Goal: Entertainment & Leisure: Consume media (video, audio)

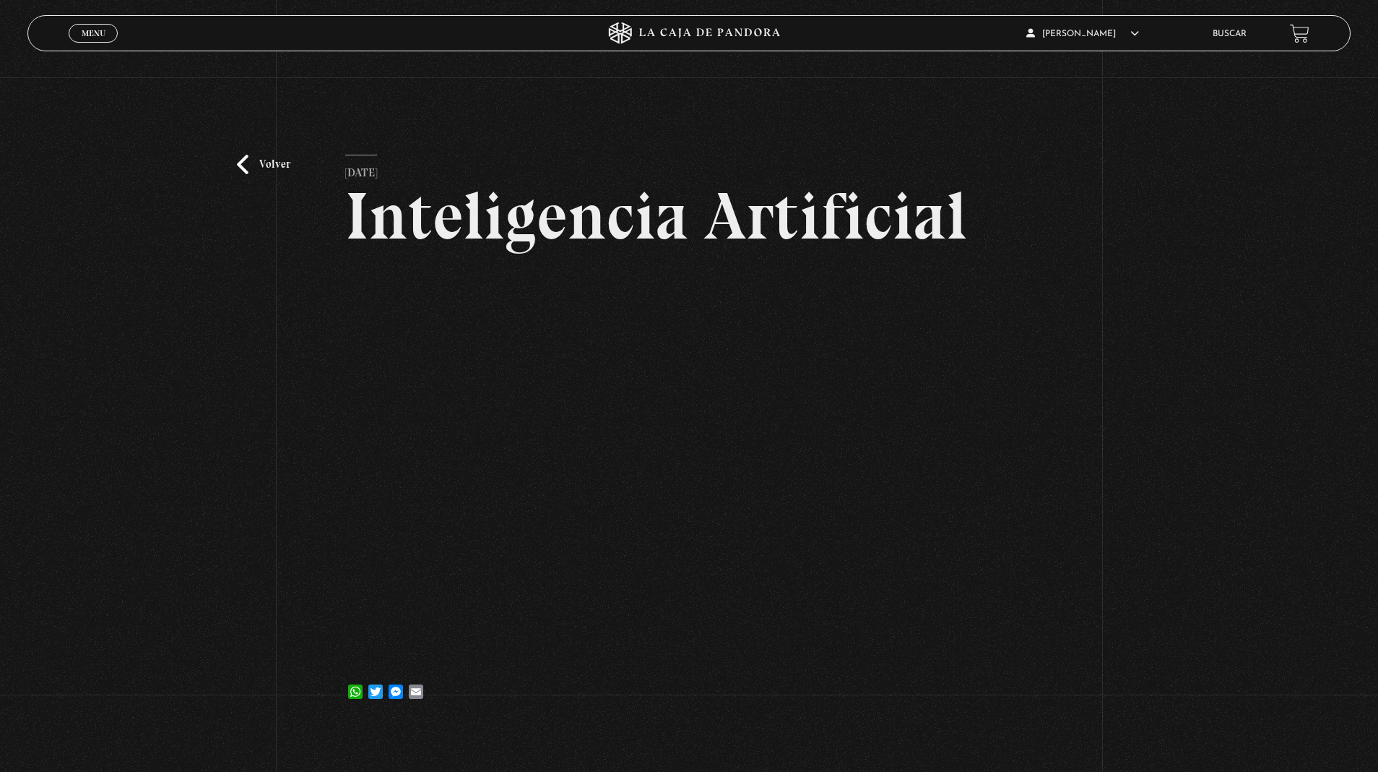
click at [257, 168] on link "Volver" at bounding box center [263, 165] width 53 height 20
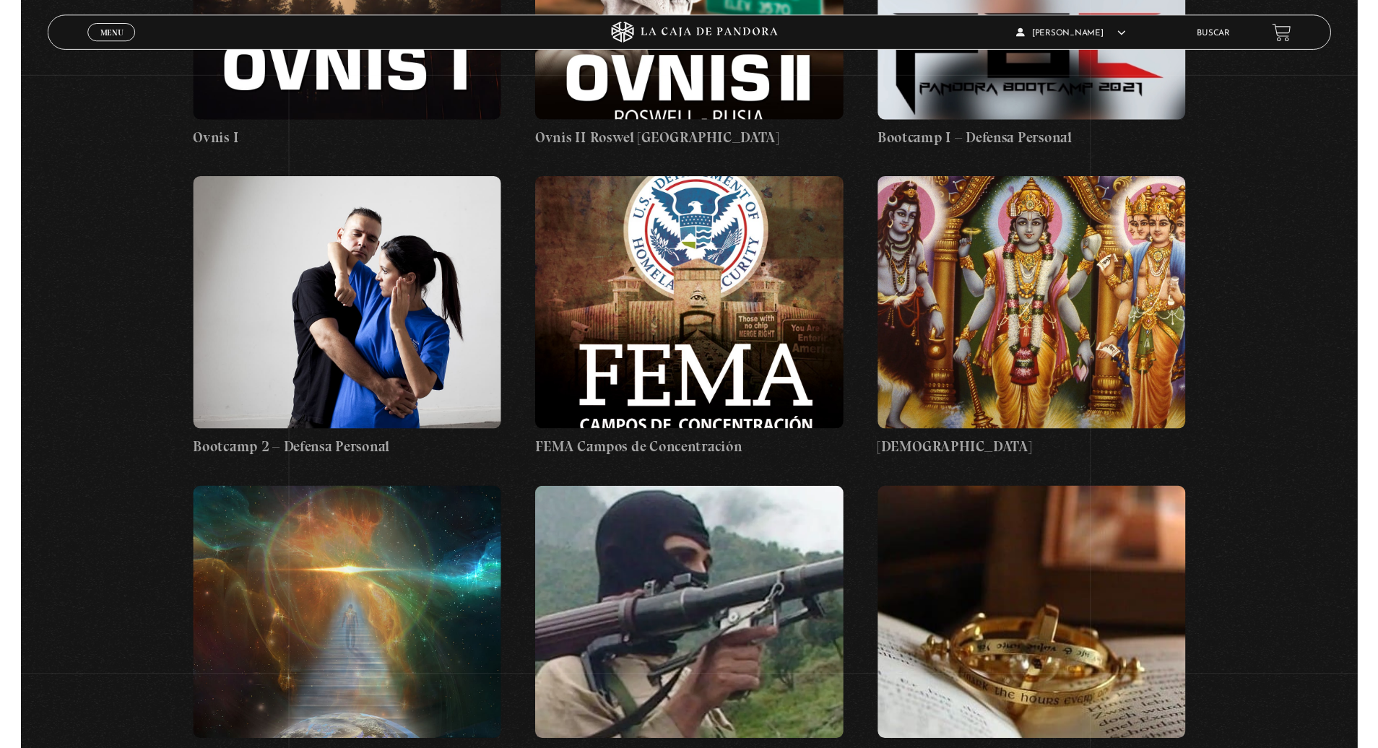
scroll to position [31948, 0]
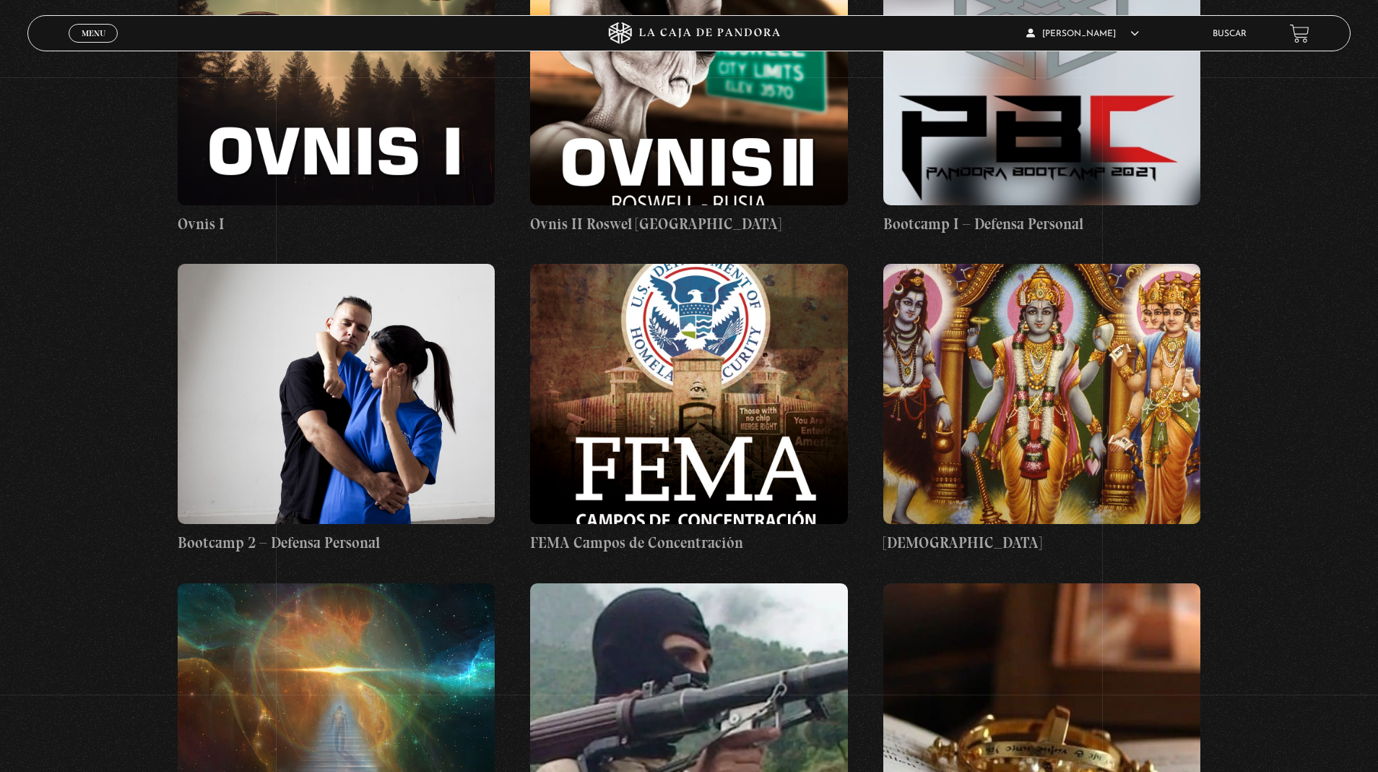
click at [831, 264] on figure at bounding box center [689, 394] width 318 height 260
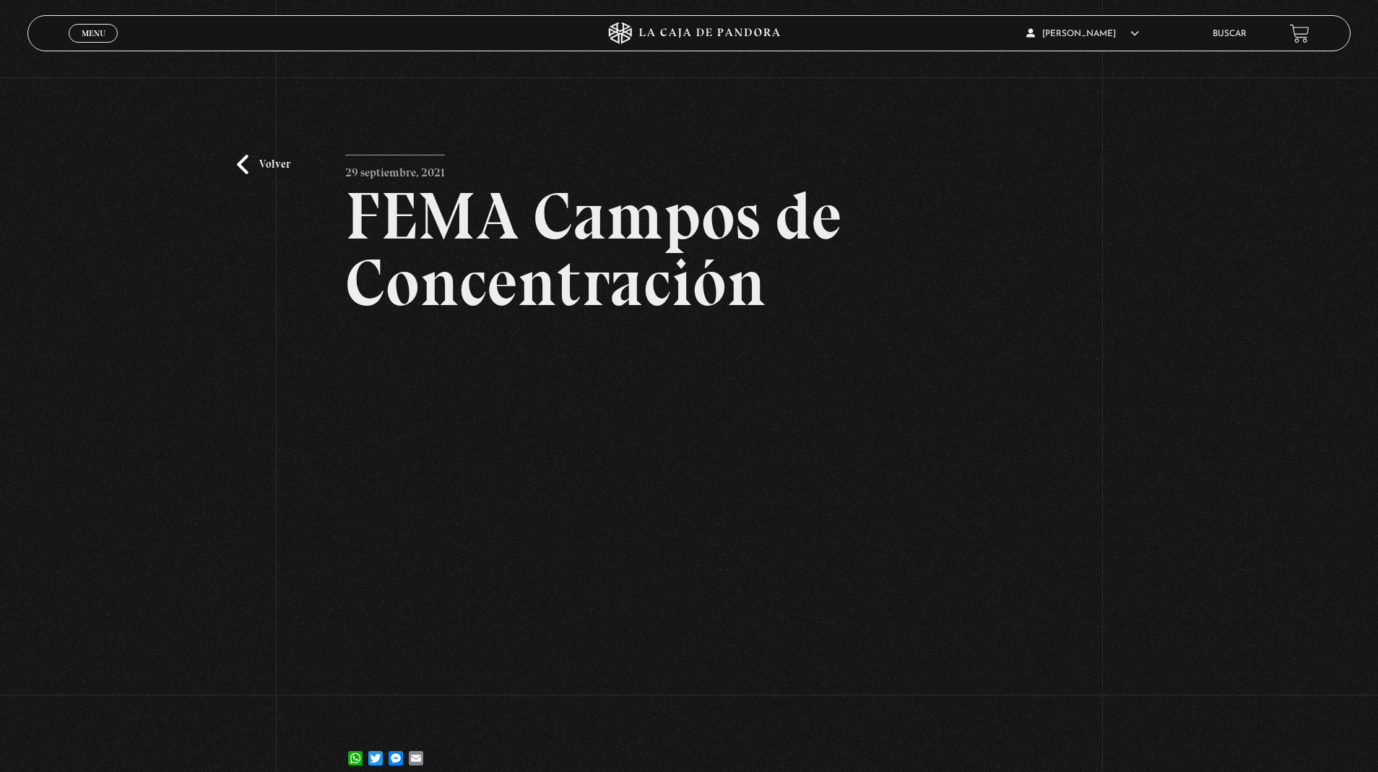
click at [241, 165] on link "Volver" at bounding box center [263, 165] width 53 height 20
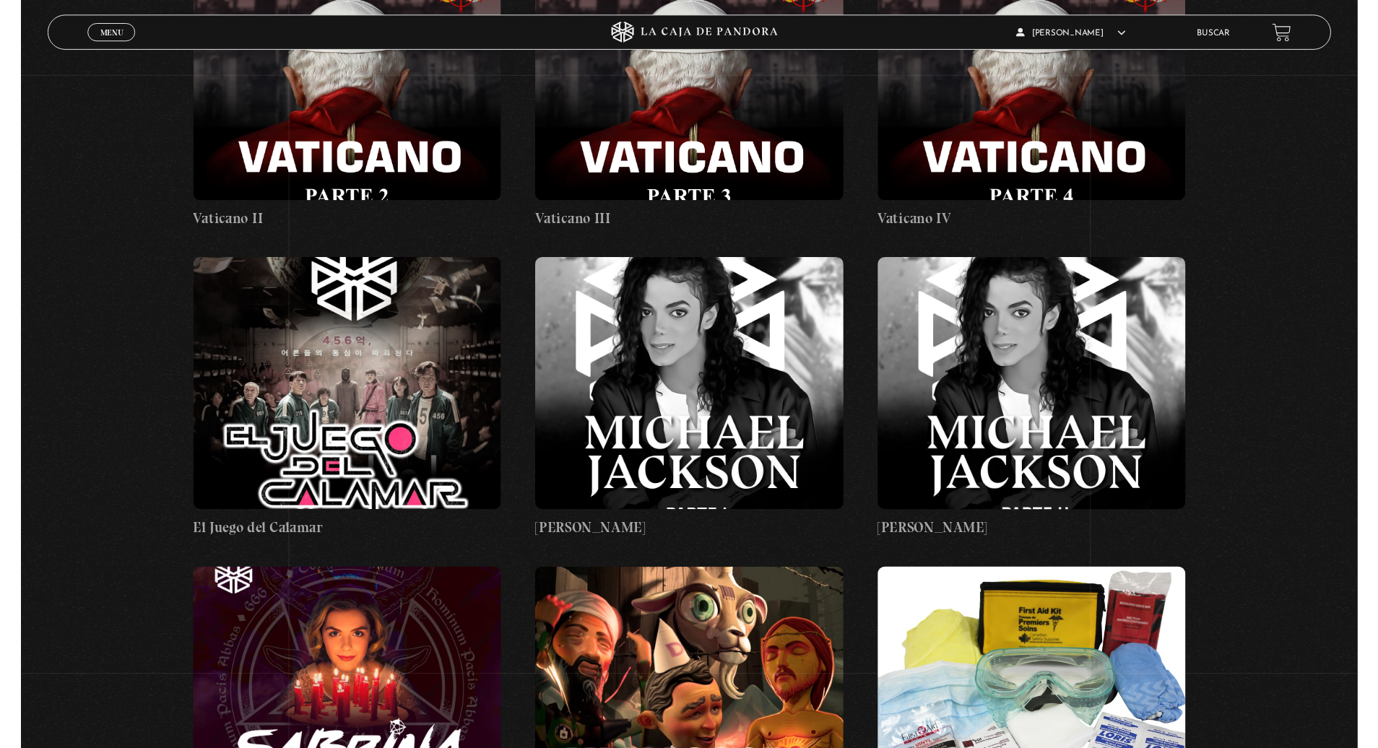
scroll to position [30390, 0]
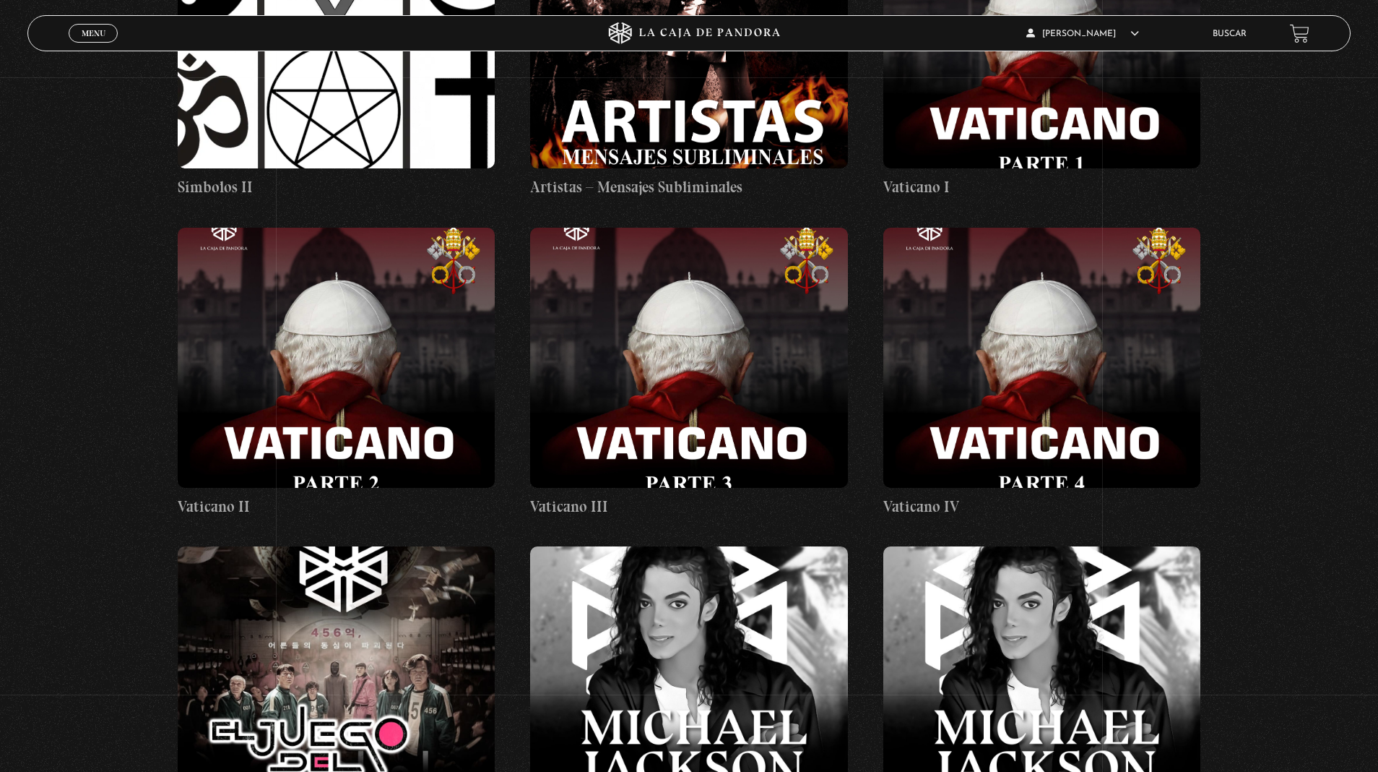
click at [447, 546] on figure at bounding box center [337, 676] width 318 height 260
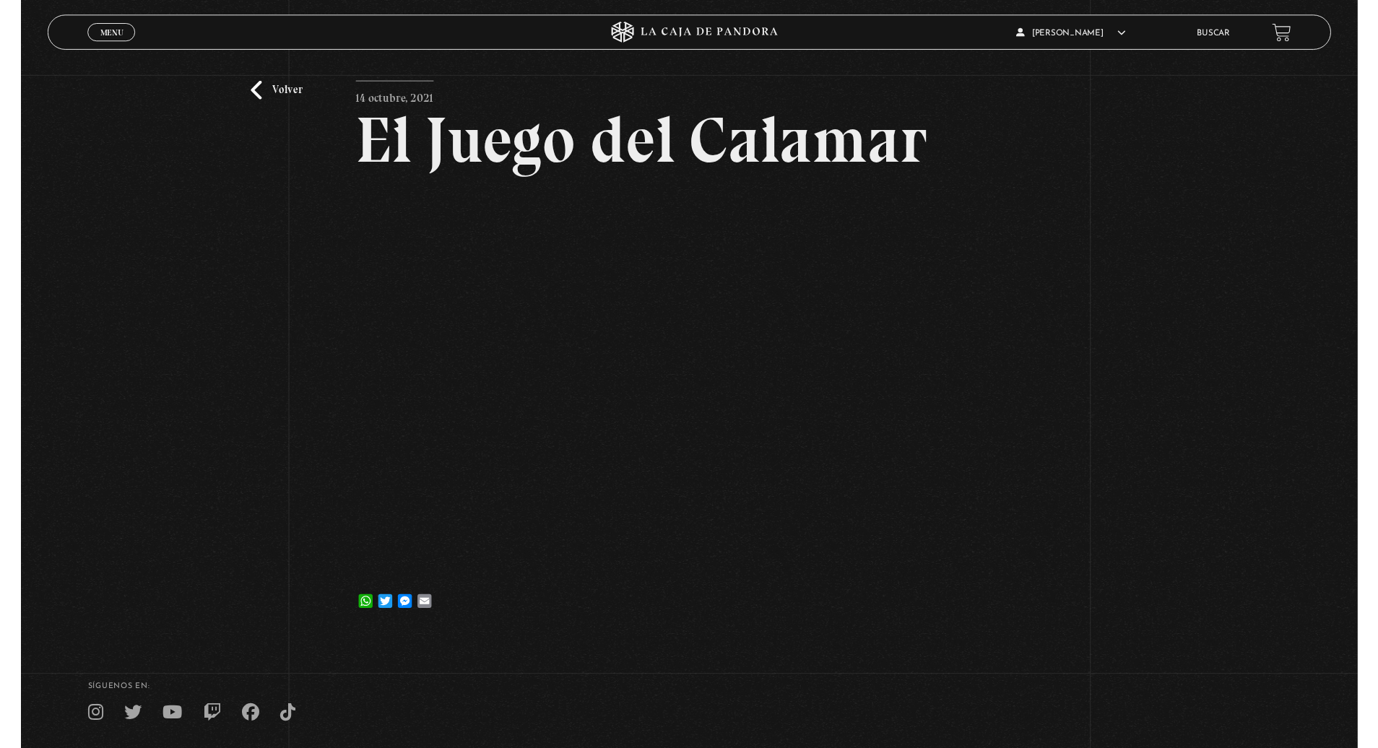
scroll to position [28, 0]
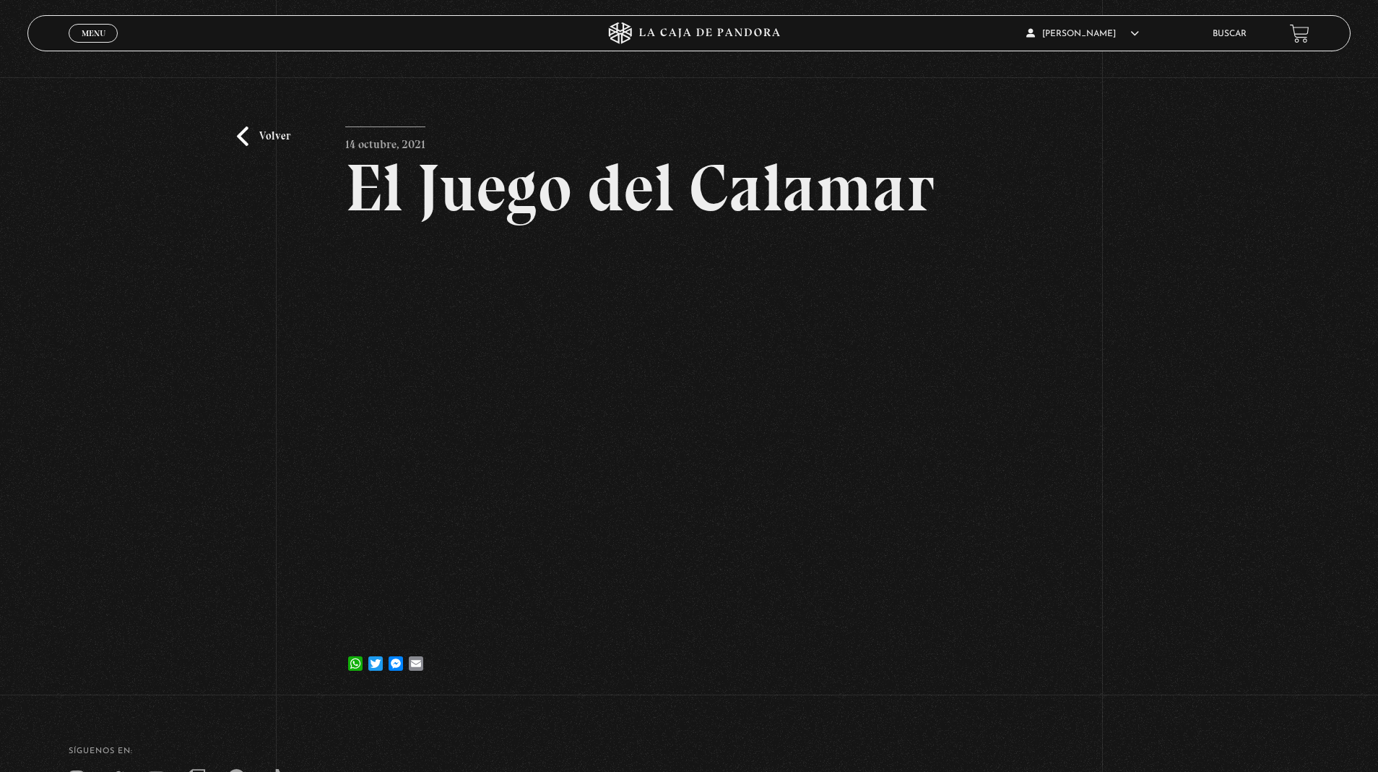
click at [247, 143] on link "Volver" at bounding box center [263, 136] width 53 height 20
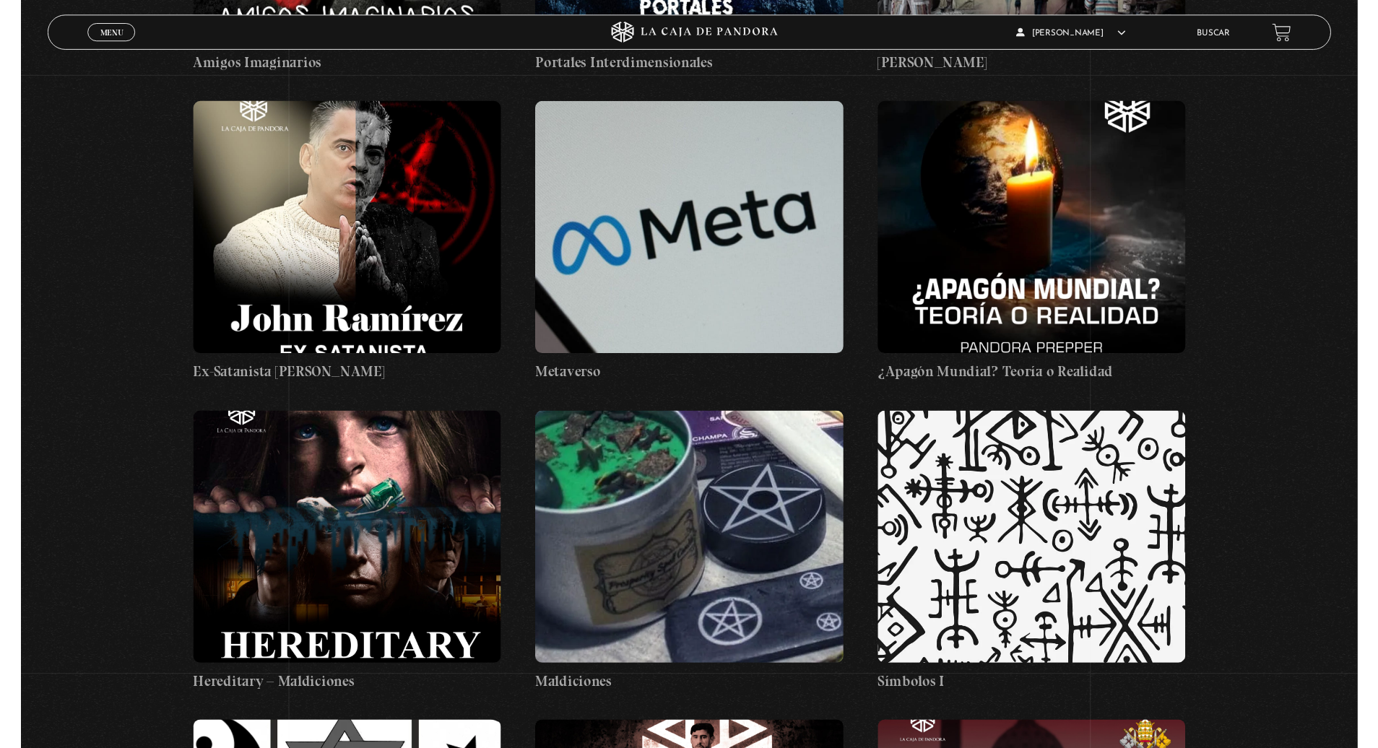
scroll to position [29488, 0]
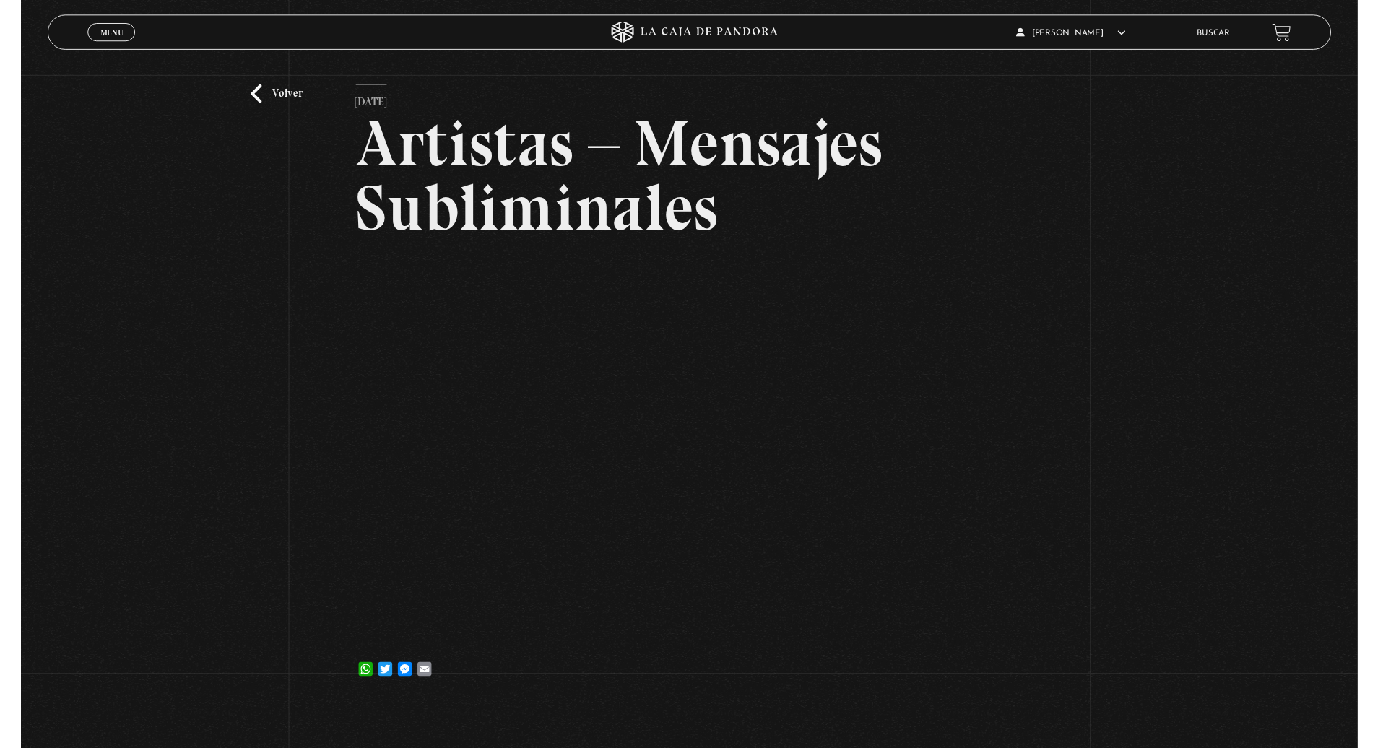
scroll to position [11, 0]
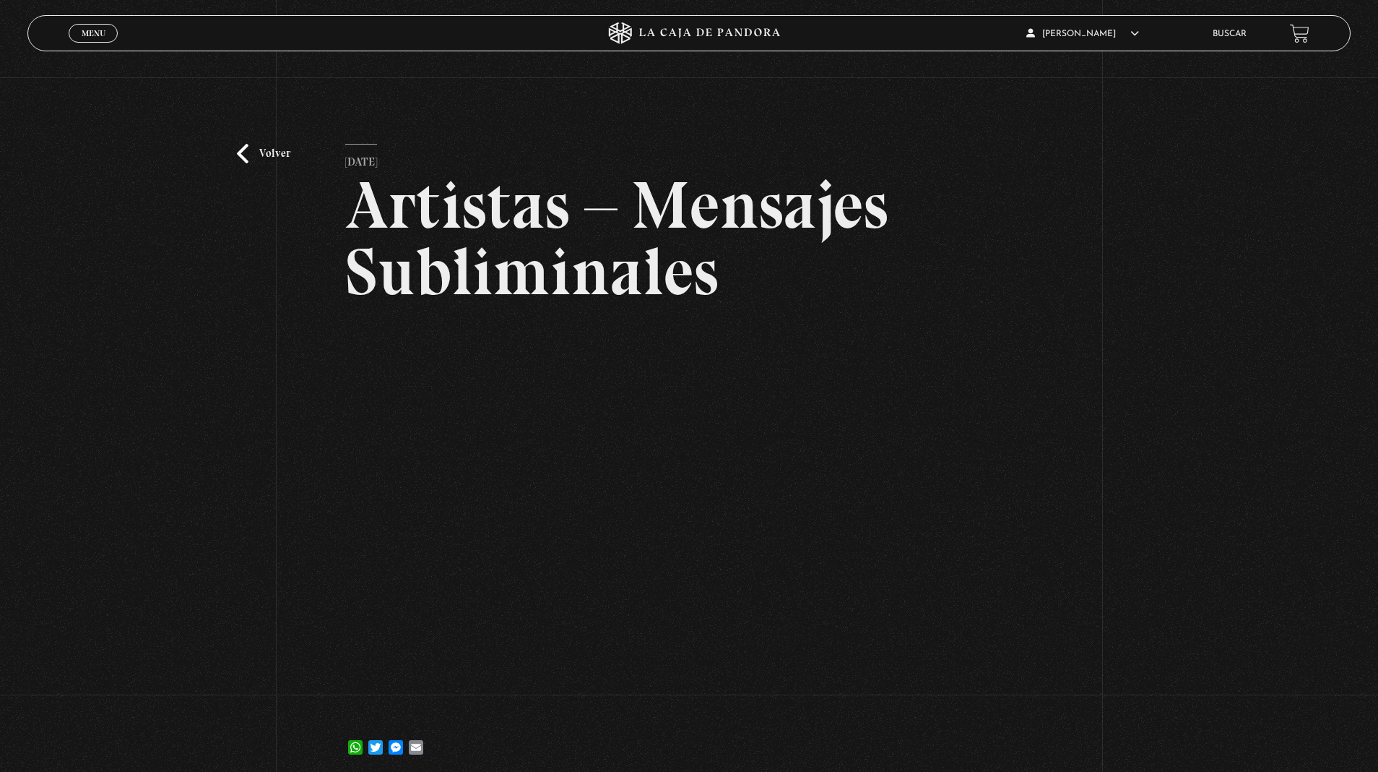
click at [272, 155] on link "Volver" at bounding box center [263, 154] width 53 height 20
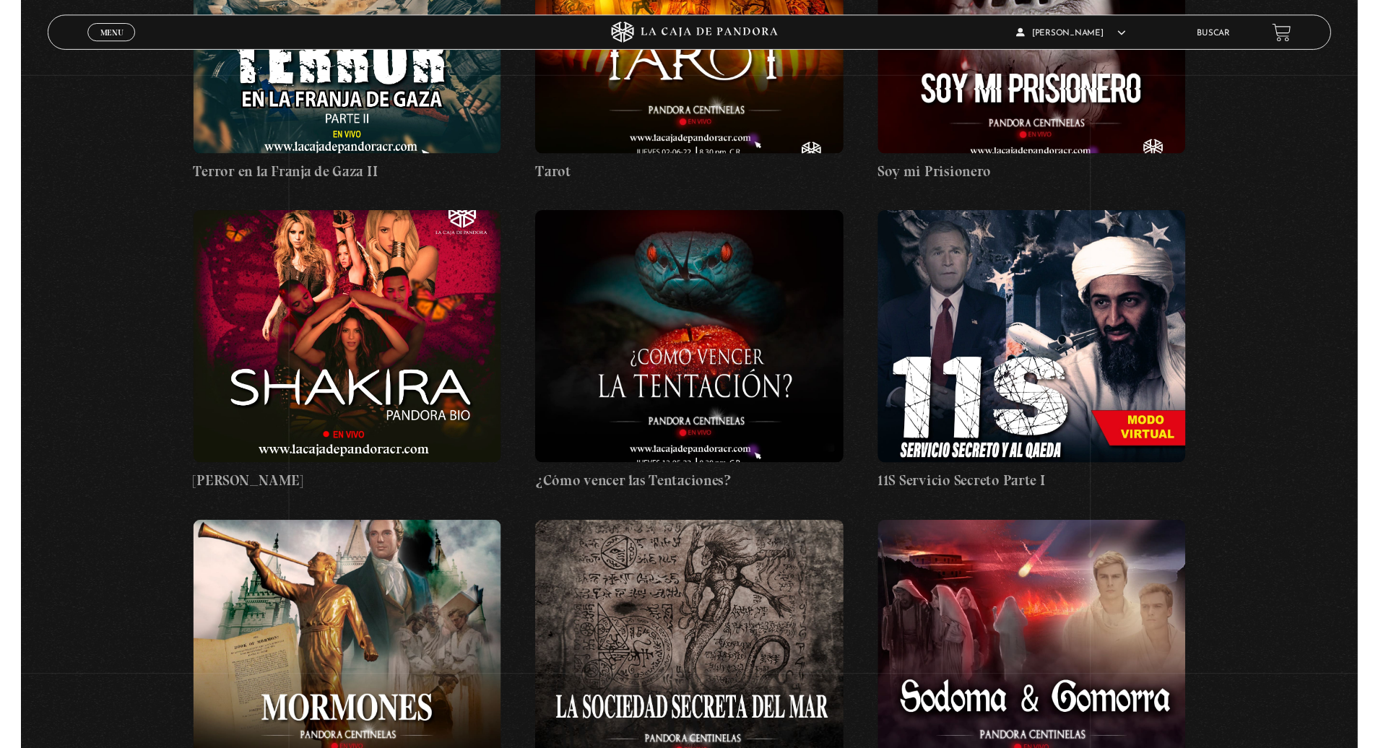
scroll to position [13143, 0]
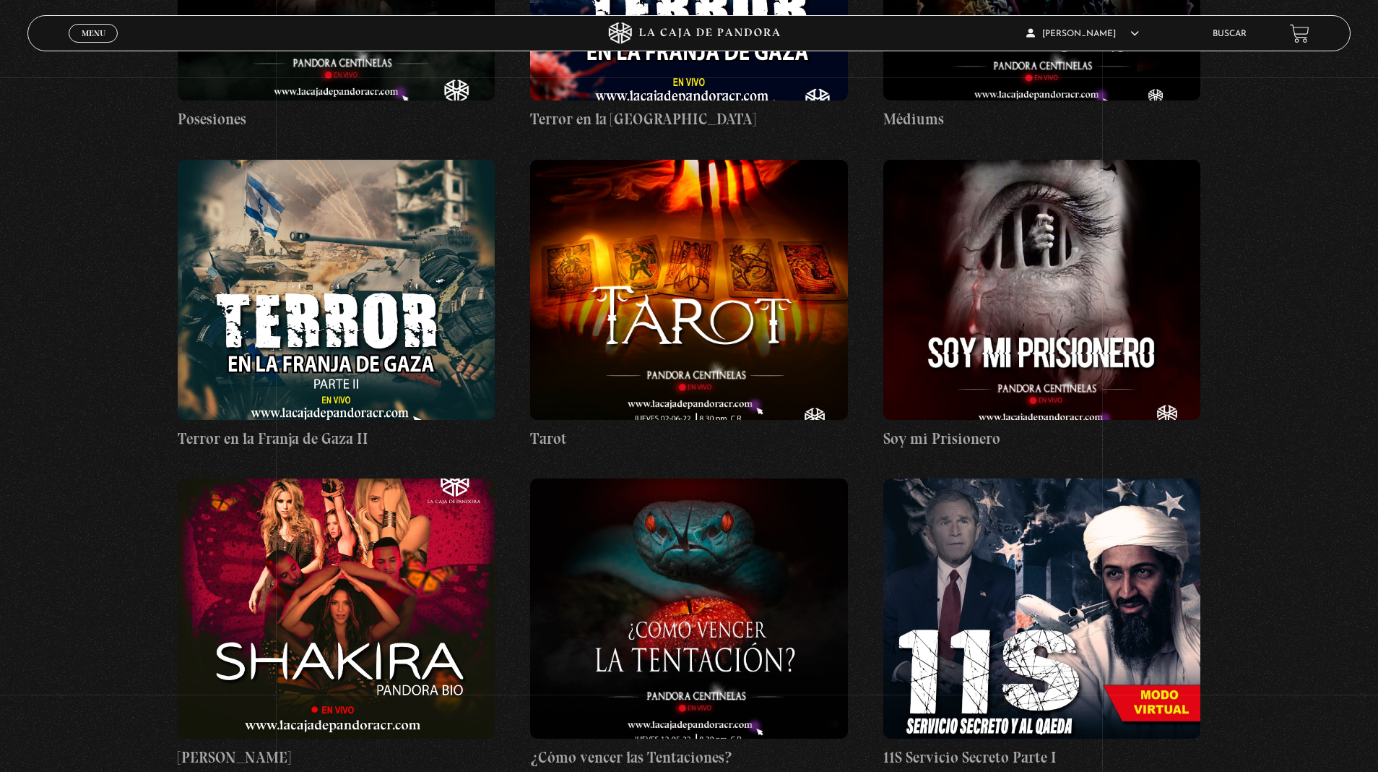
click at [352, 478] on figure at bounding box center [337, 608] width 318 height 260
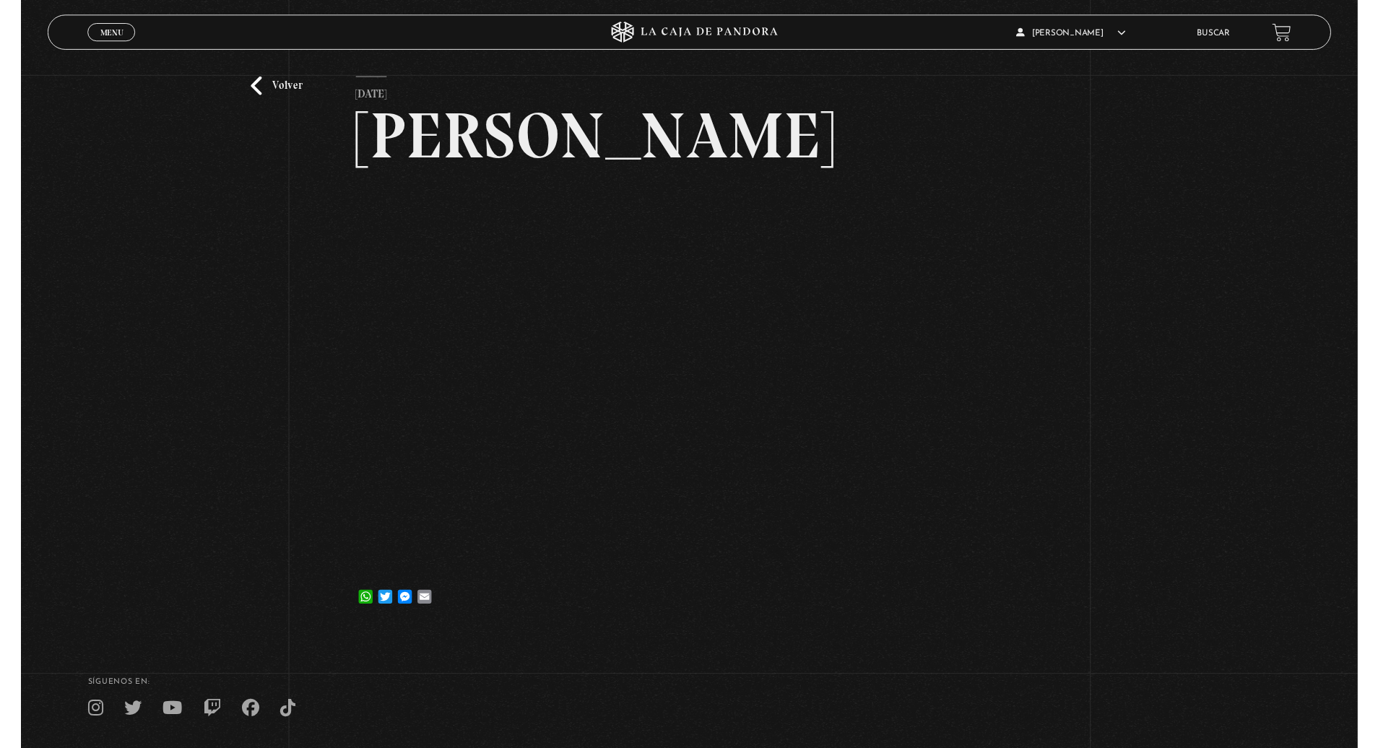
scroll to position [66, 0]
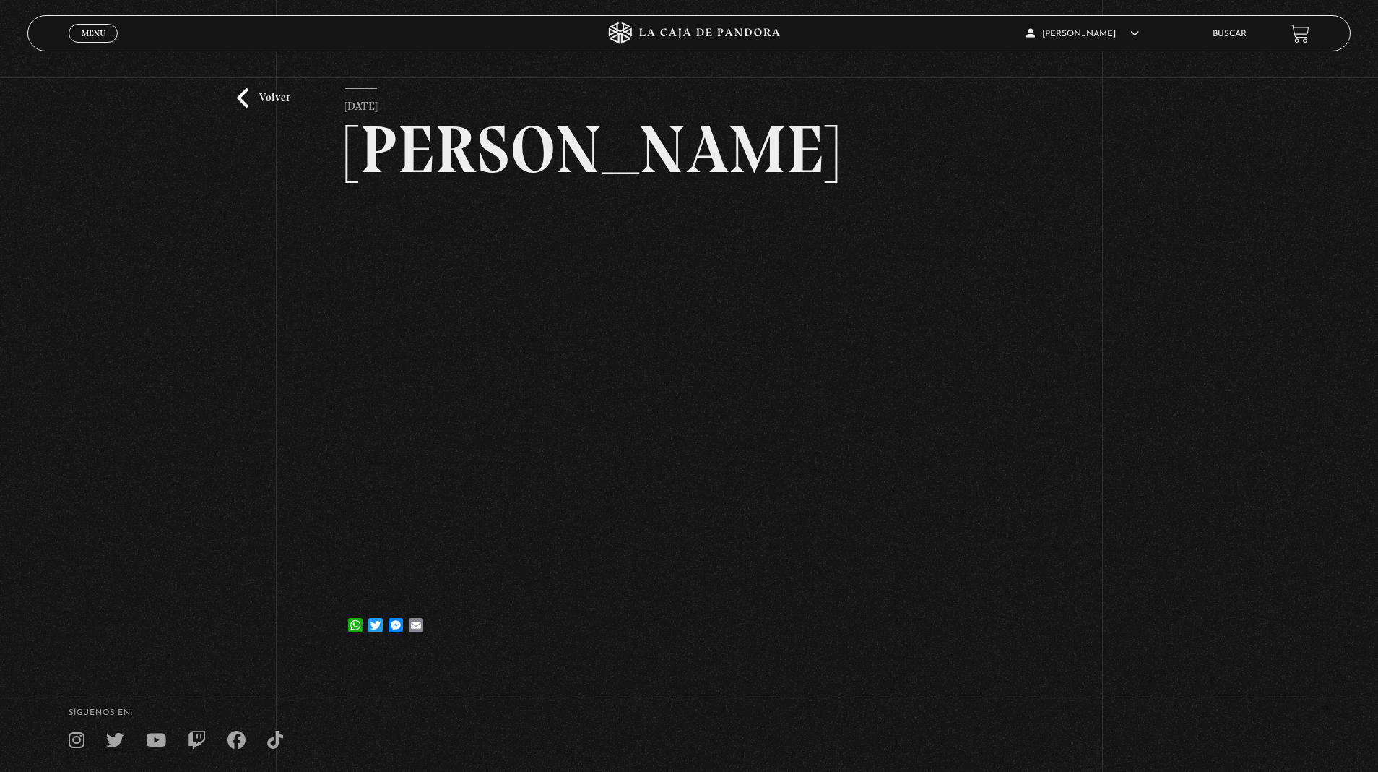
click at [273, 98] on link "Volver" at bounding box center [263, 98] width 53 height 20
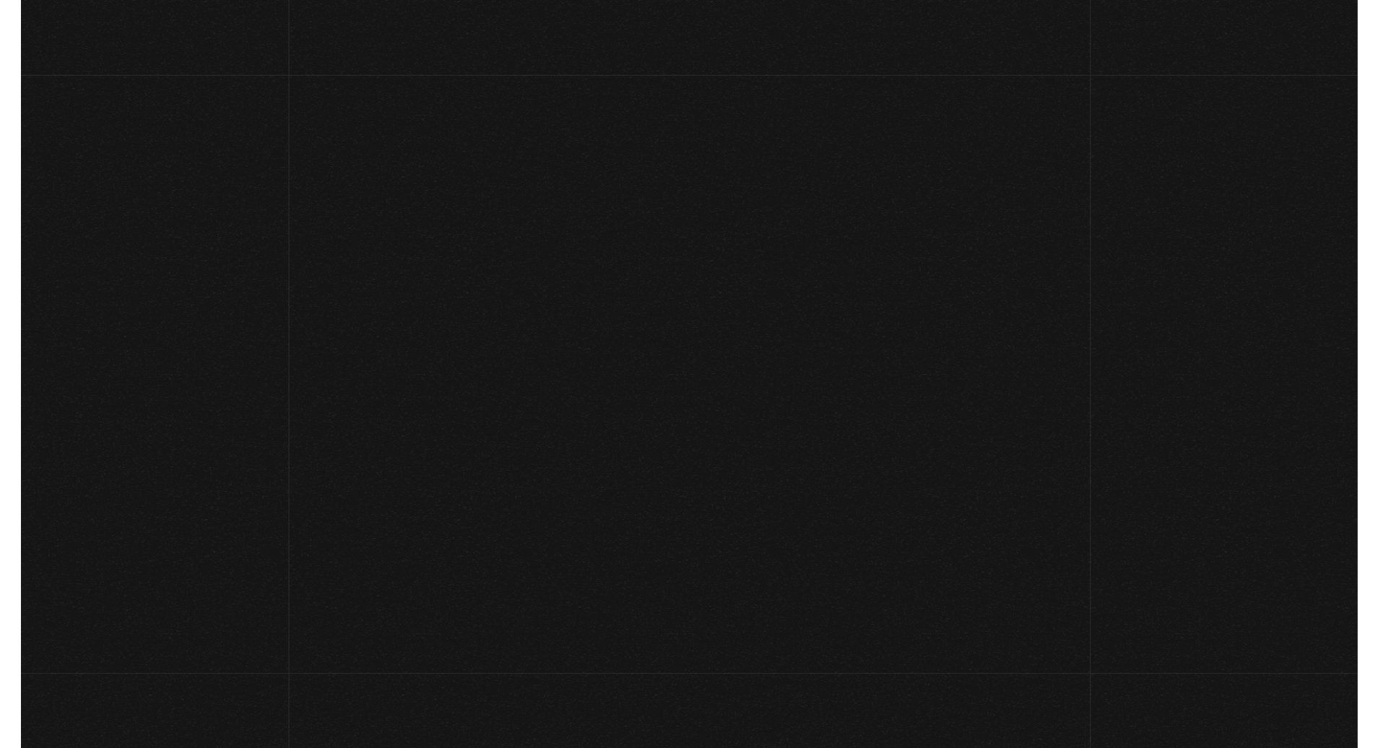
scroll to position [13143, 0]
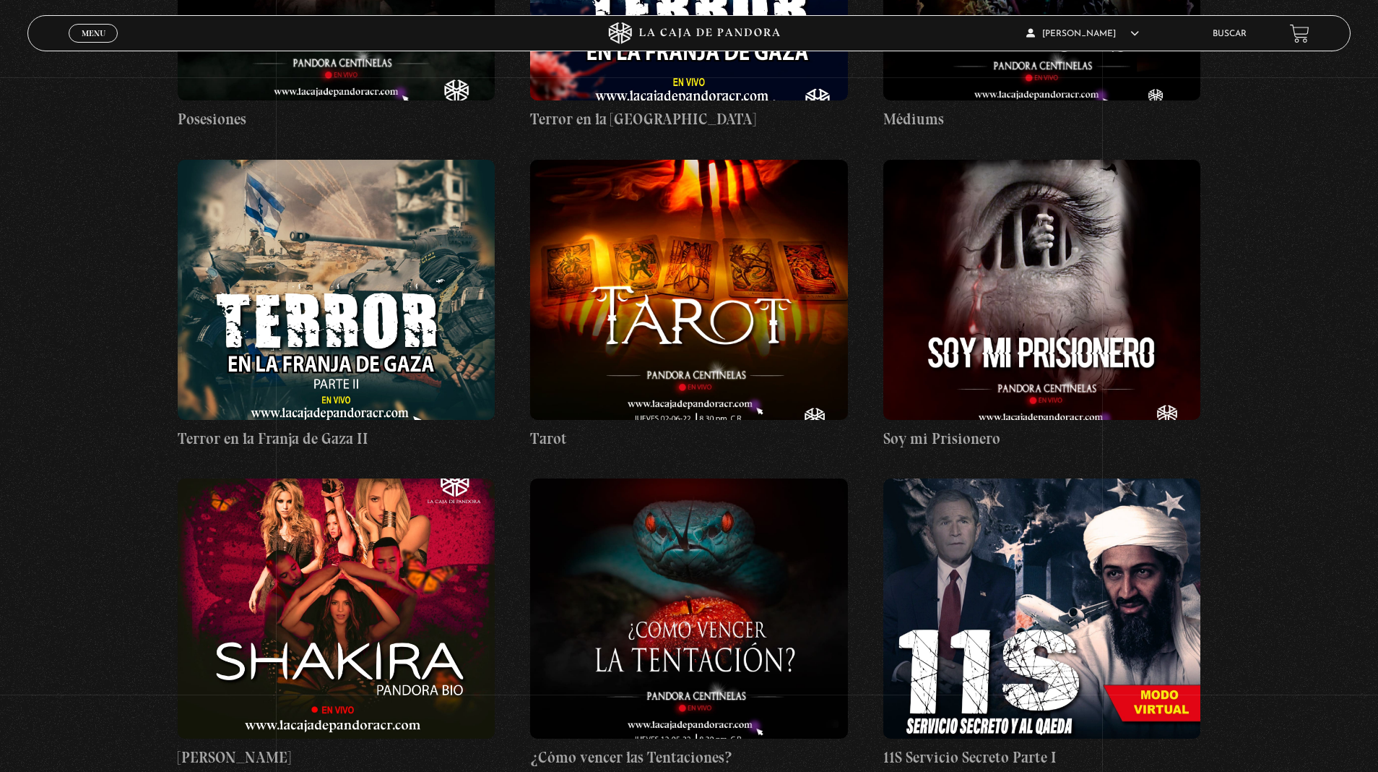
click at [273, 478] on figure at bounding box center [337, 608] width 318 height 260
